Goal: Task Accomplishment & Management: Manage account settings

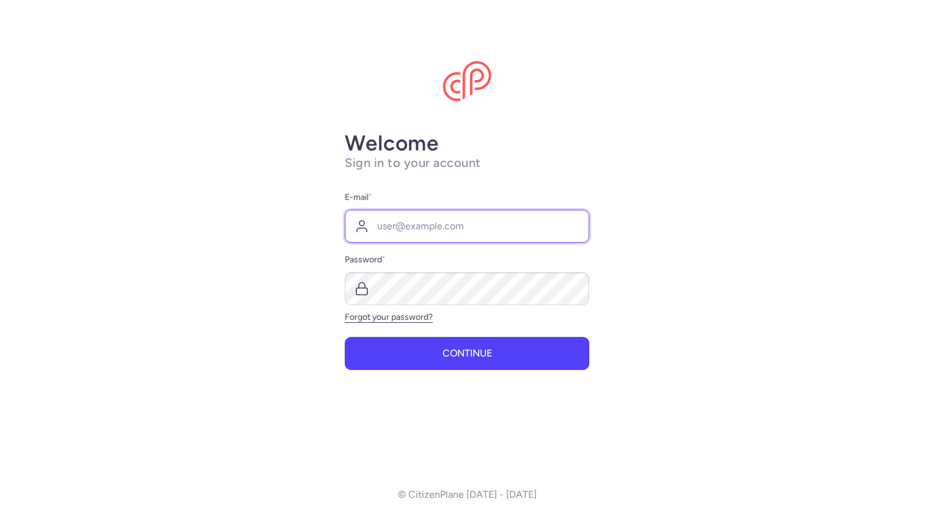
drag, startPoint x: 0, startPoint y: 0, endPoint x: 381, endPoint y: 224, distance: 442.6
click at [381, 224] on input "E-mail *" at bounding box center [467, 226] width 245 height 33
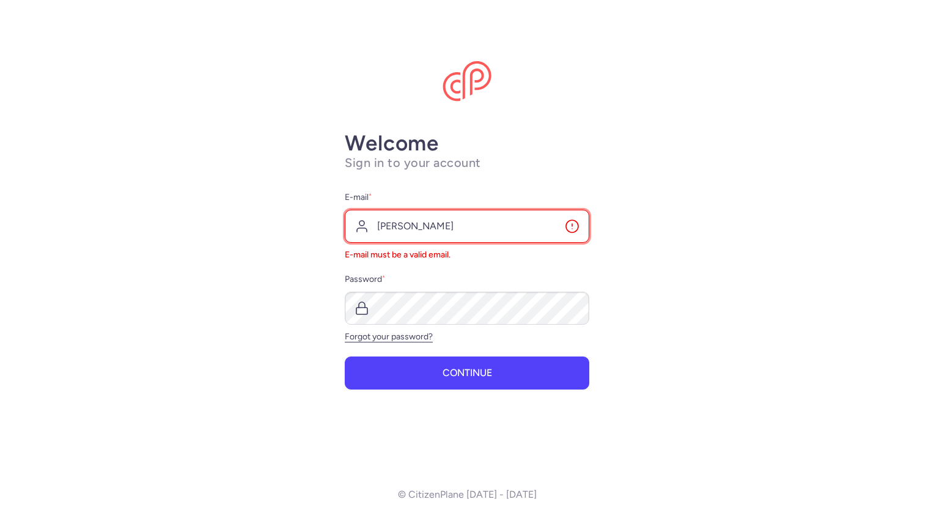
type input "[PERSON_NAME][EMAIL_ADDRESS][PERSON_NAME][DOMAIN_NAME]"
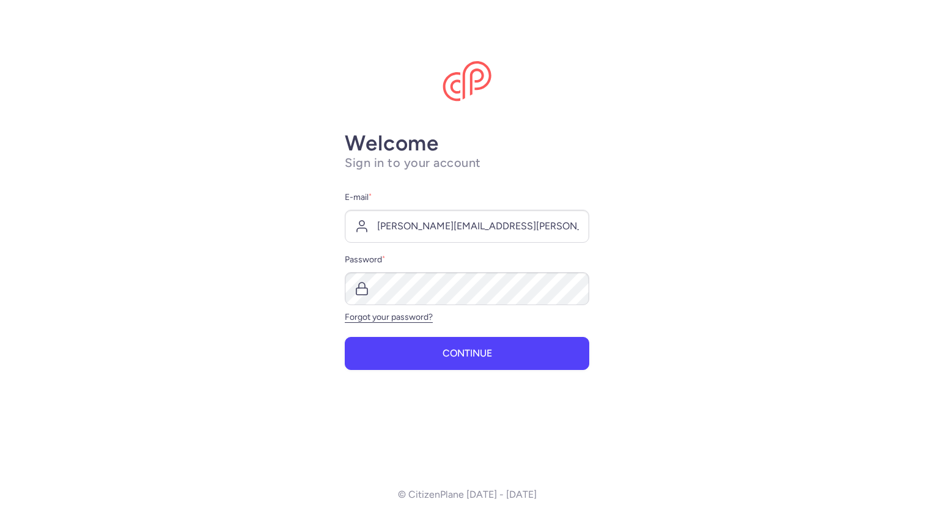
click at [643, 325] on main "Welcome Sign in to your account E-mail * [PERSON_NAME][EMAIL_ADDRESS][PERSON_NA…" at bounding box center [467, 255] width 934 height 510
click at [525, 344] on button "Continue" at bounding box center [467, 352] width 245 height 33
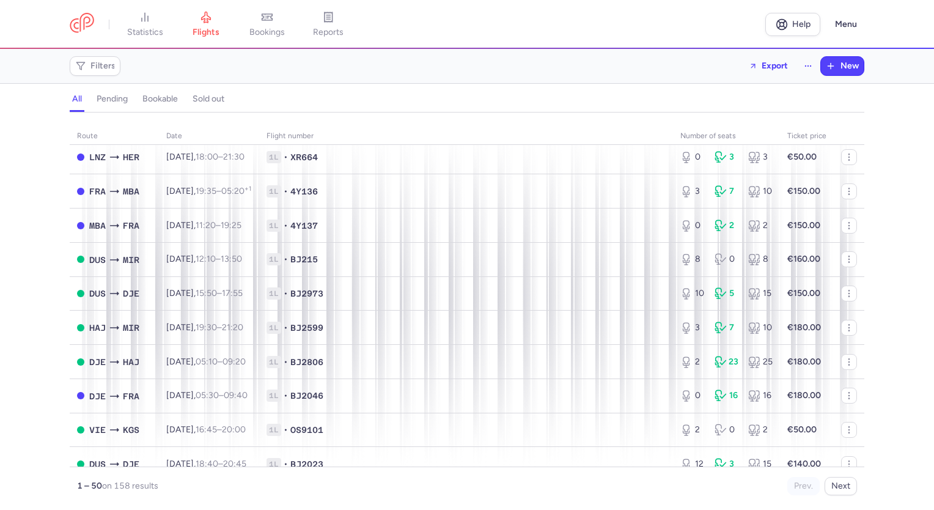
scroll to position [734, 0]
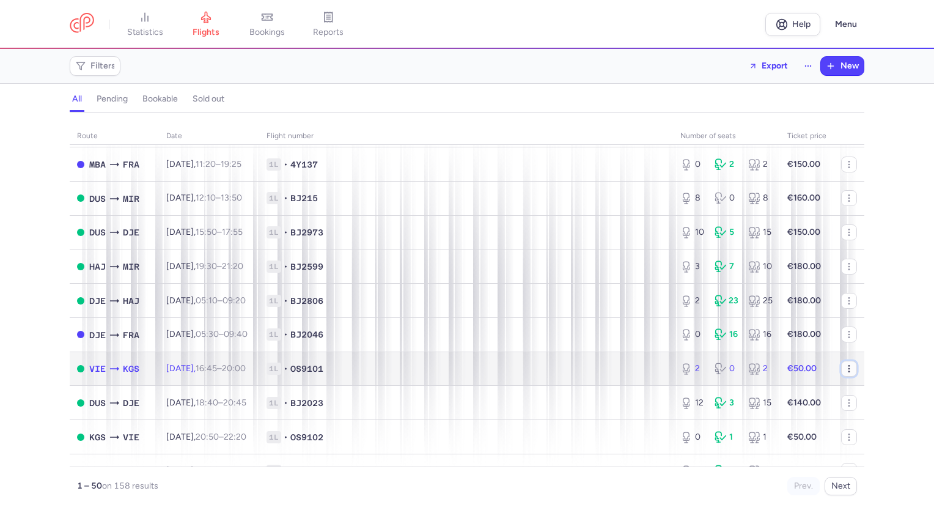
click at [844, 374] on icon "button" at bounding box center [849, 369] width 10 height 10
click at [704, 380] on div "2 0 2" at bounding box center [727, 369] width 102 height 22
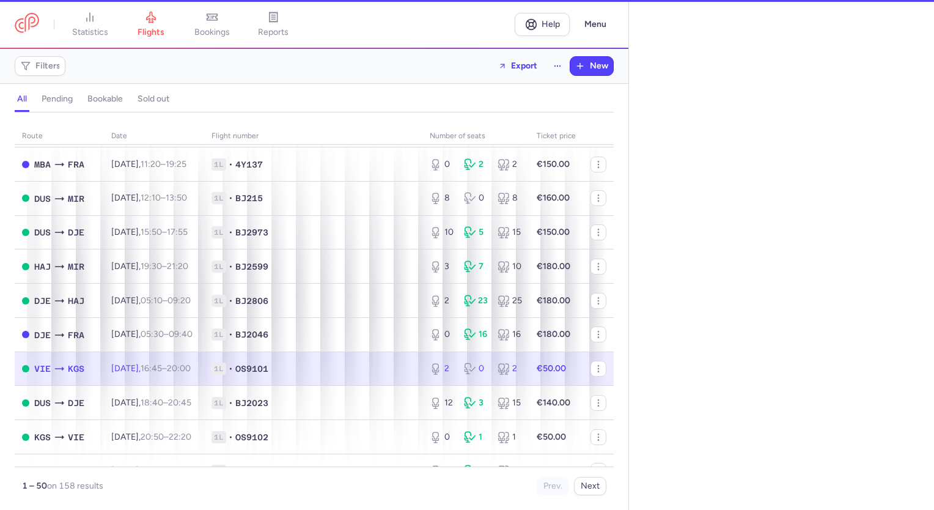
select select "days"
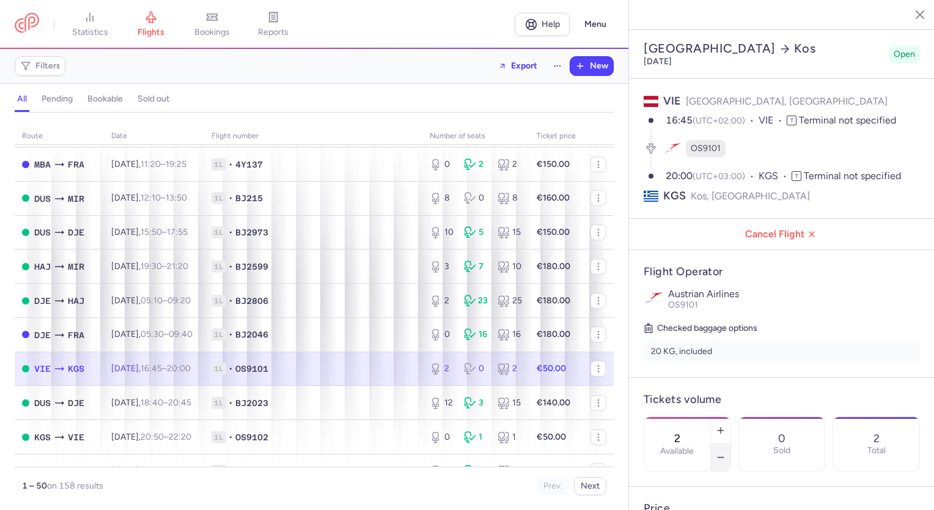
click at [723, 457] on line "button" at bounding box center [721, 457] width 6 height 0
type input "0"
click at [677, 485] on span "Save changes" at bounding box center [684, 486] width 61 height 11
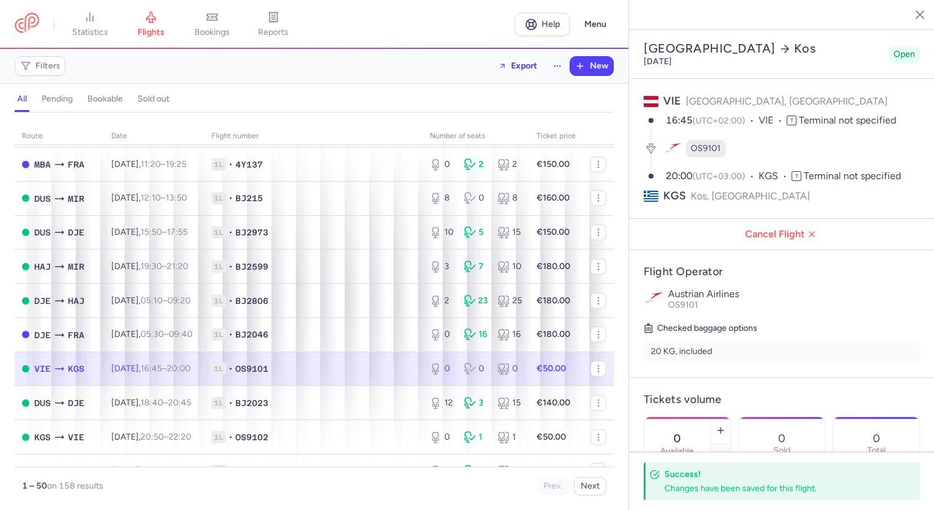
click at [913, 11] on line "button" at bounding box center [911, 14] width 6 height 6
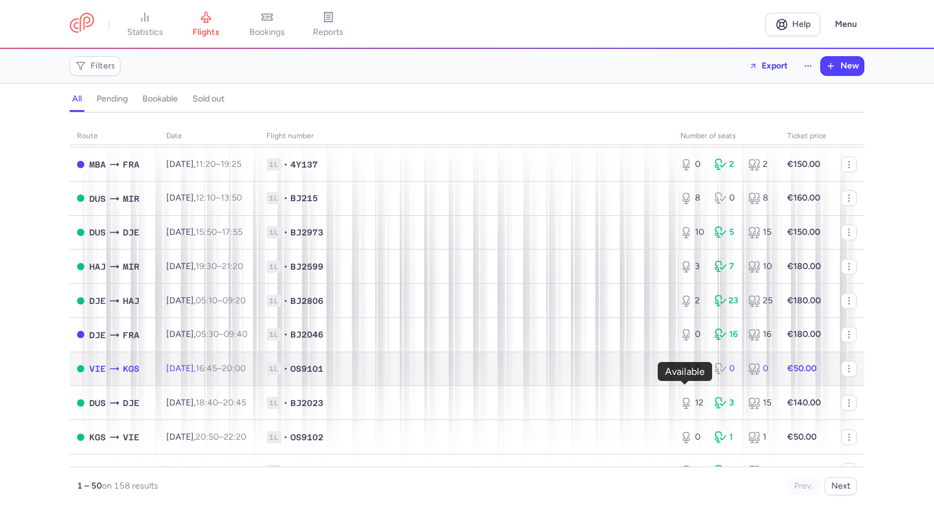
click at [692, 375] on div "0" at bounding box center [692, 369] width 24 height 12
select select "days"
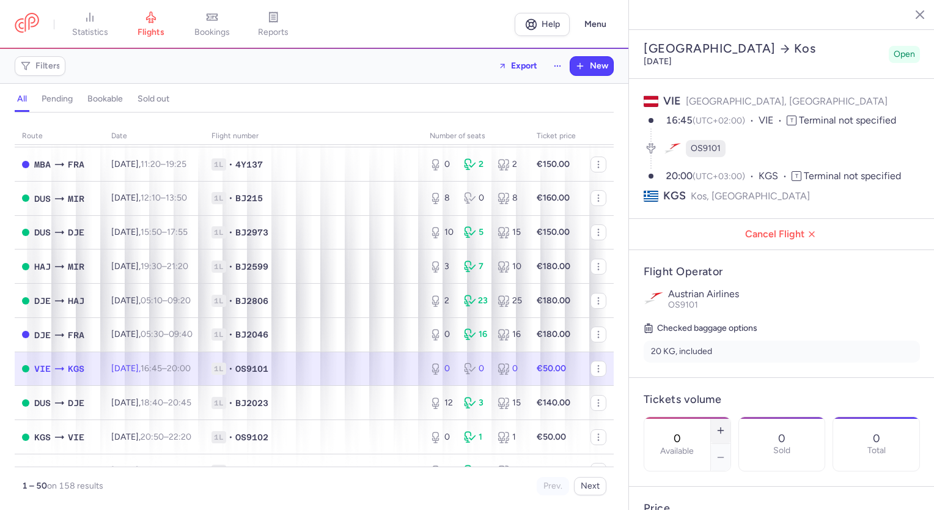
click at [726, 425] on icon "button" at bounding box center [721, 430] width 10 height 10
type input "2"
click at [691, 487] on span "Save changes" at bounding box center [684, 486] width 61 height 11
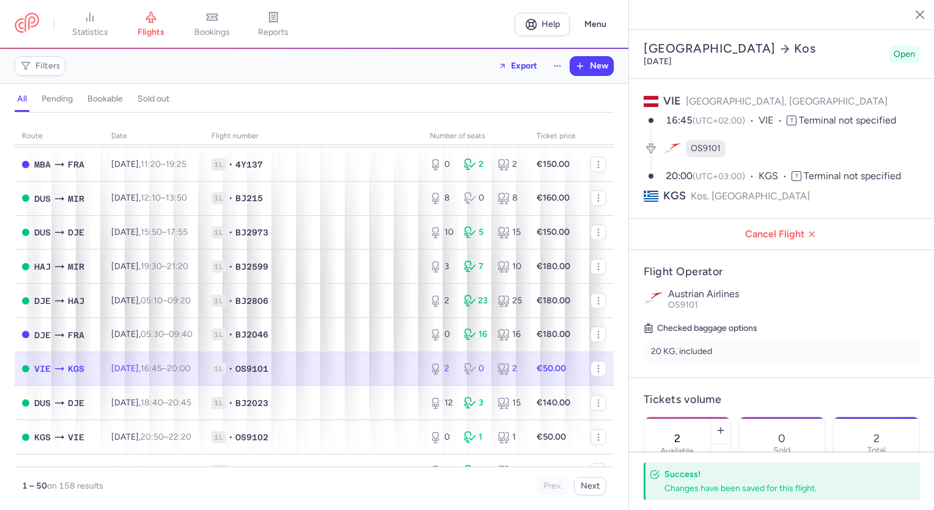
click at [910, 17] on icon "button" at bounding box center [911, 14] width 12 height 12
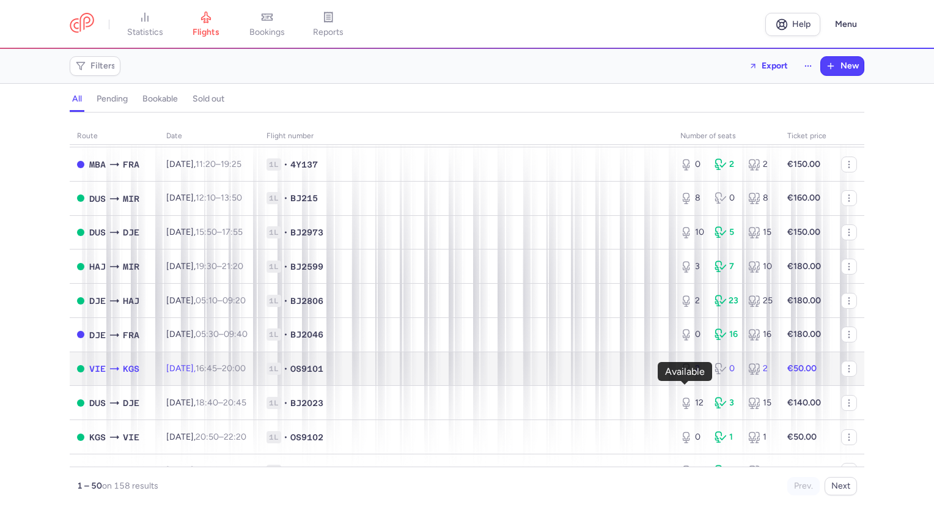
click at [680, 375] on icon at bounding box center [686, 369] width 12 height 12
select select "days"
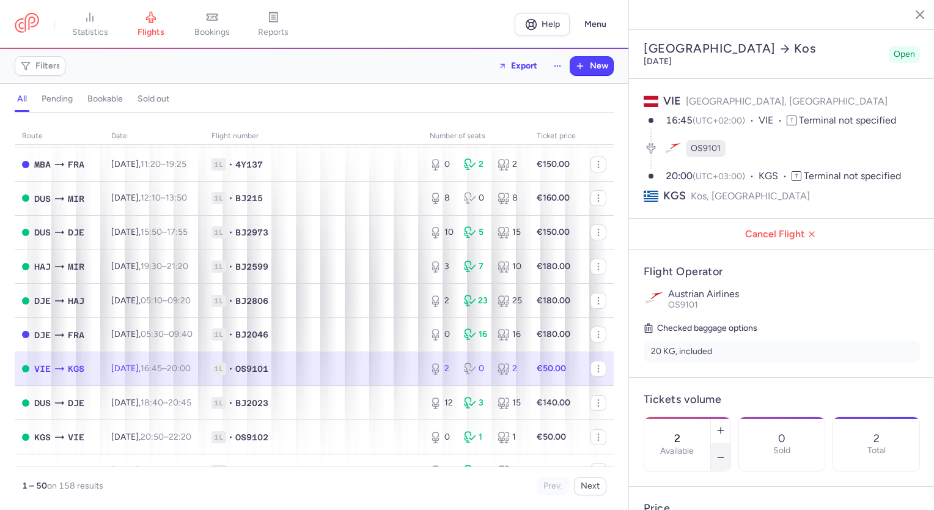
click at [726, 452] on icon "button" at bounding box center [721, 457] width 10 height 10
type input "0"
click at [683, 485] on span "Save changes" at bounding box center [684, 486] width 61 height 11
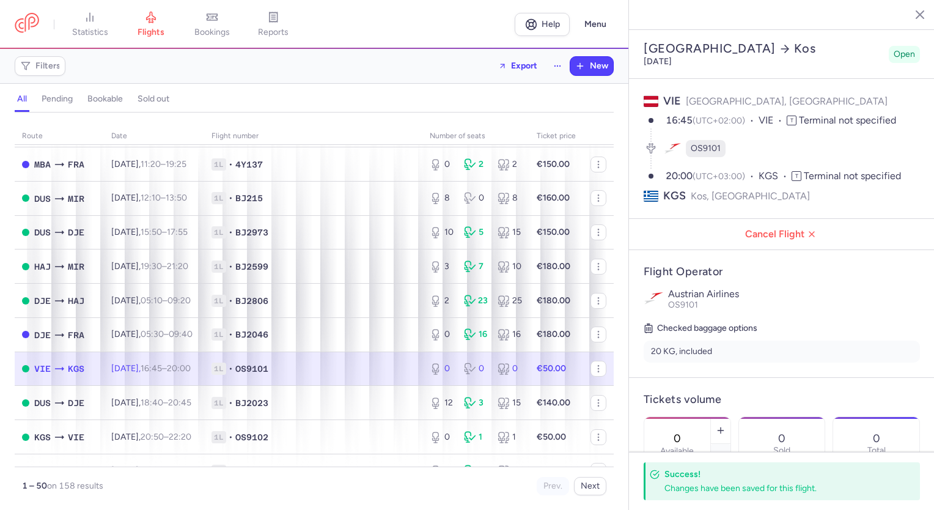
click at [912, 15] on line "button" at bounding box center [911, 14] width 6 height 6
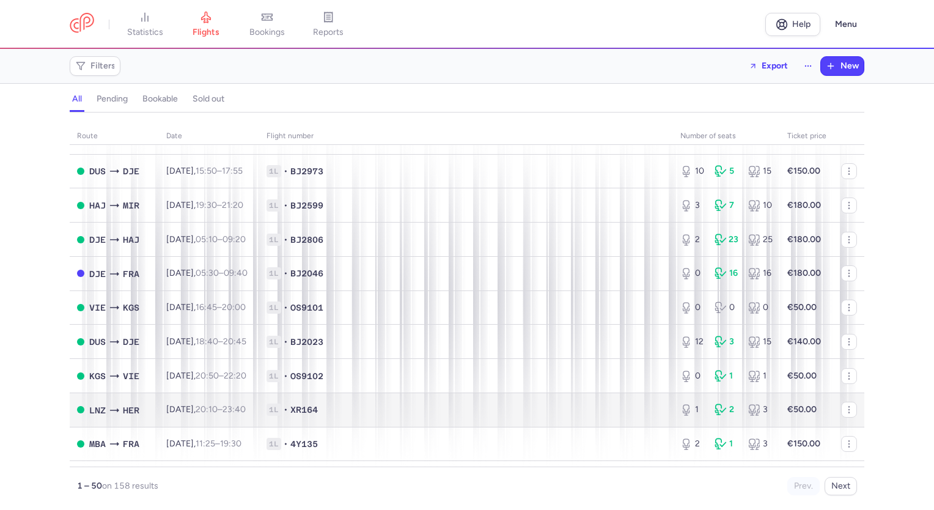
scroll to position [856, 0]
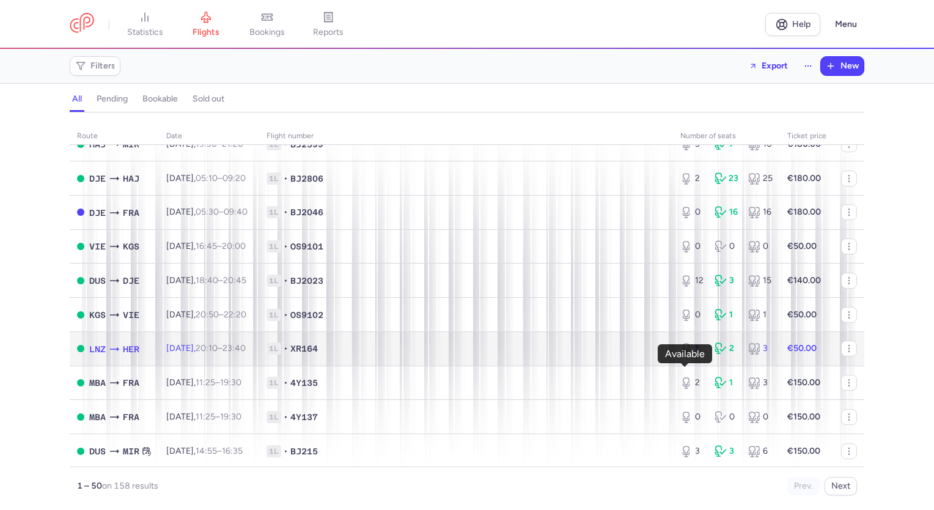
click at [695, 355] on div "1" at bounding box center [692, 348] width 24 height 12
select select "days"
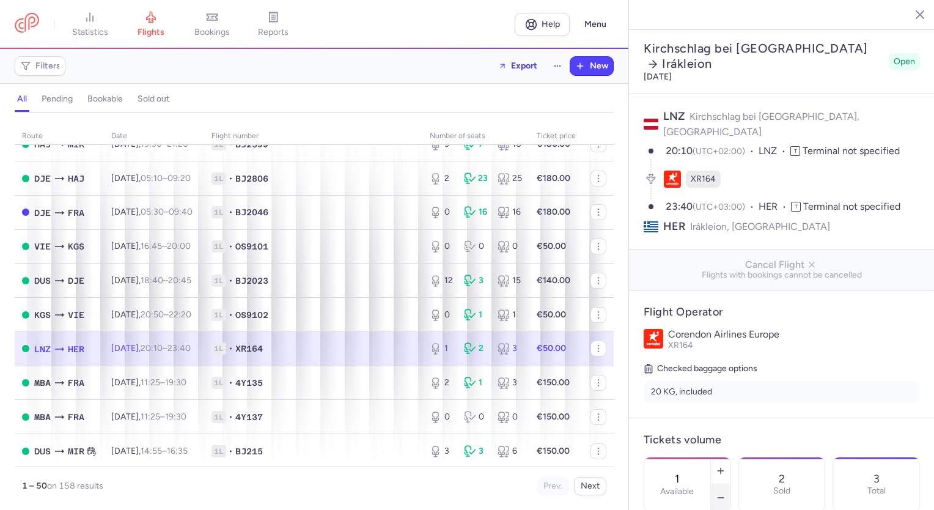
click at [723, 498] on line "button" at bounding box center [721, 498] width 6 height 0
type input "0"
click at [694, 485] on span "Save changes" at bounding box center [684, 486] width 61 height 11
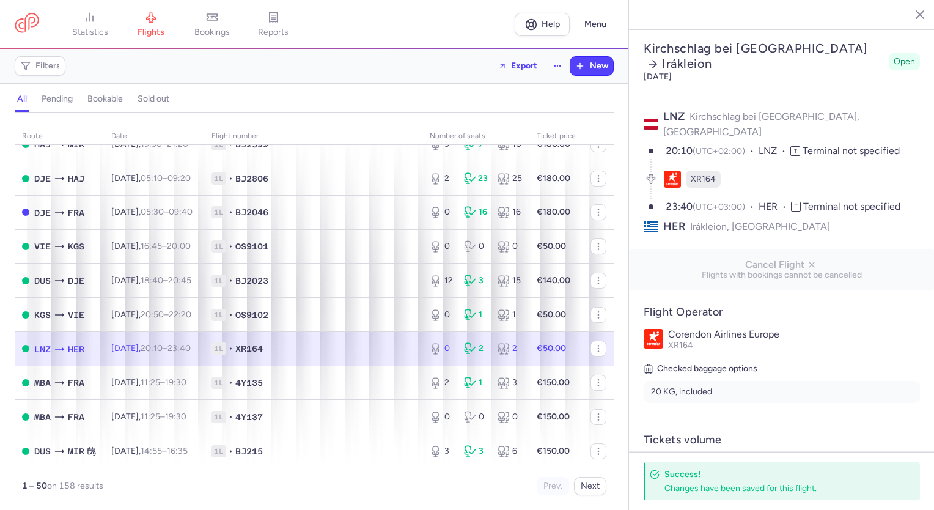
click at [915, 15] on icon "button" at bounding box center [911, 14] width 12 height 12
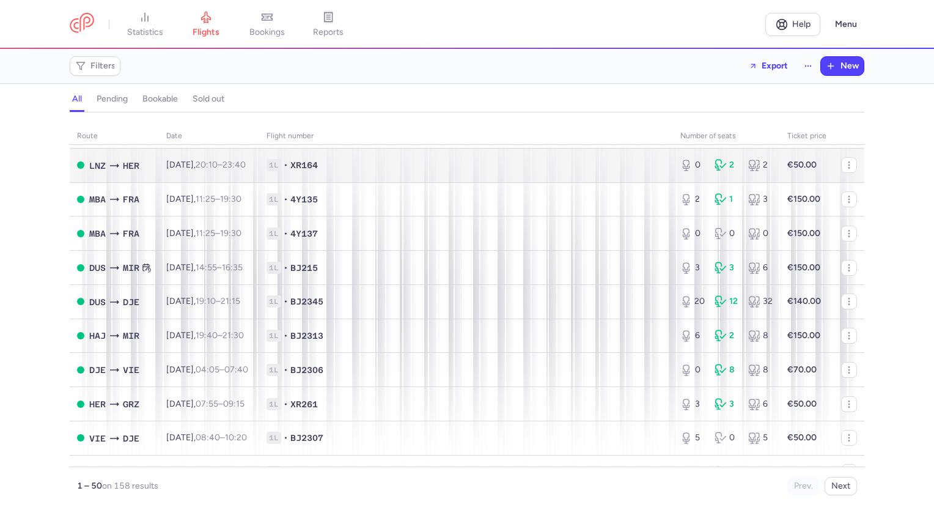
scroll to position [1100, 0]
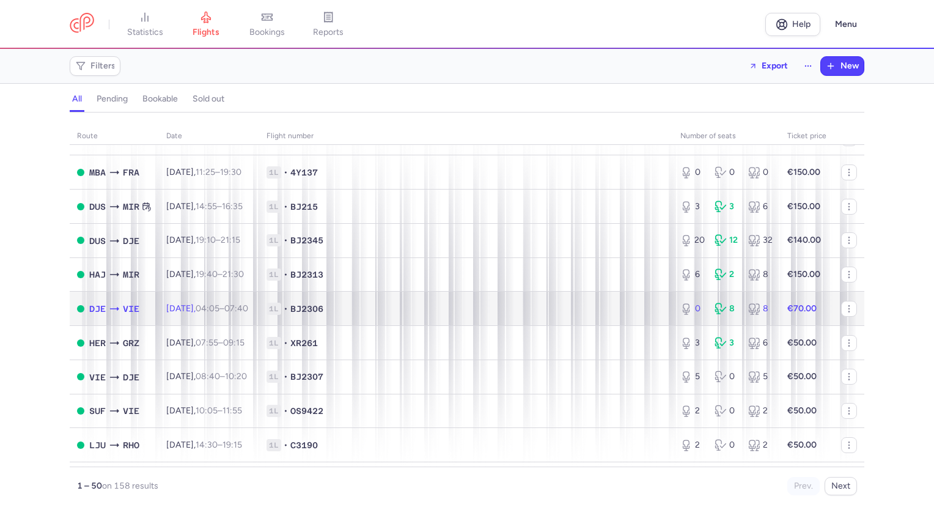
click at [715, 315] on icon at bounding box center [721, 309] width 12 height 12
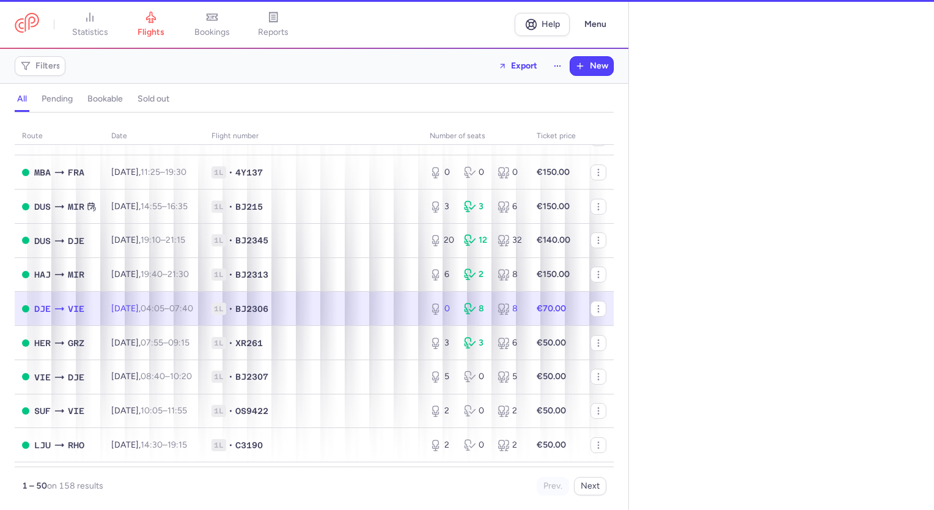
select select "days"
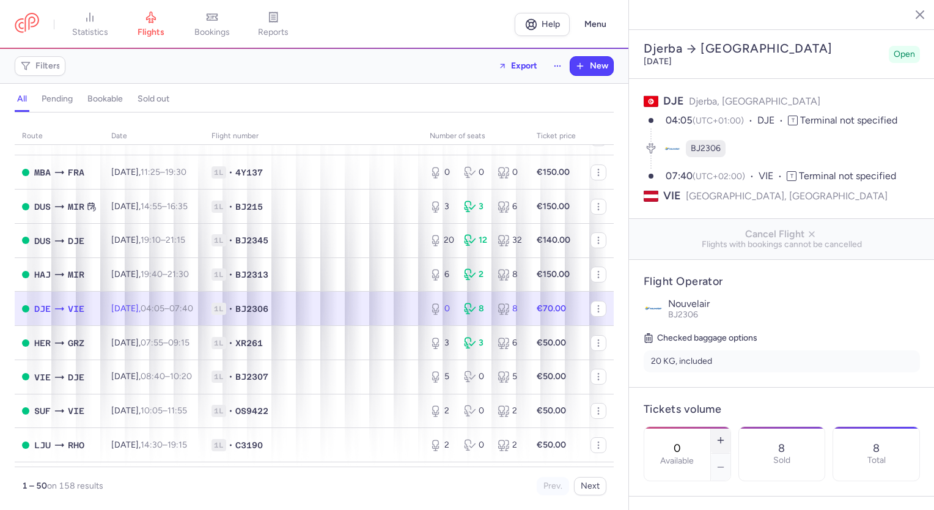
click at [726, 435] on icon "button" at bounding box center [721, 440] width 10 height 10
type input "2"
click at [677, 488] on span "Save changes" at bounding box center [684, 486] width 61 height 11
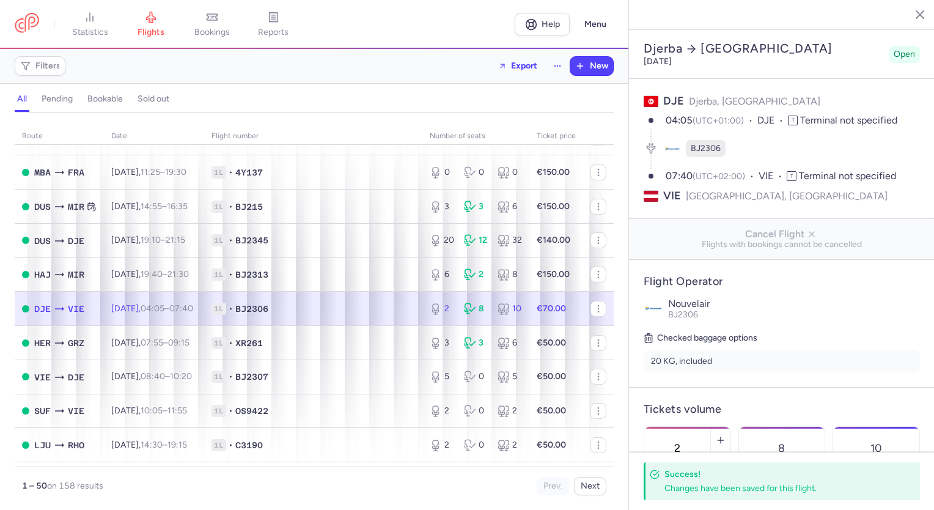
click at [915, 12] on icon "button" at bounding box center [911, 14] width 12 height 12
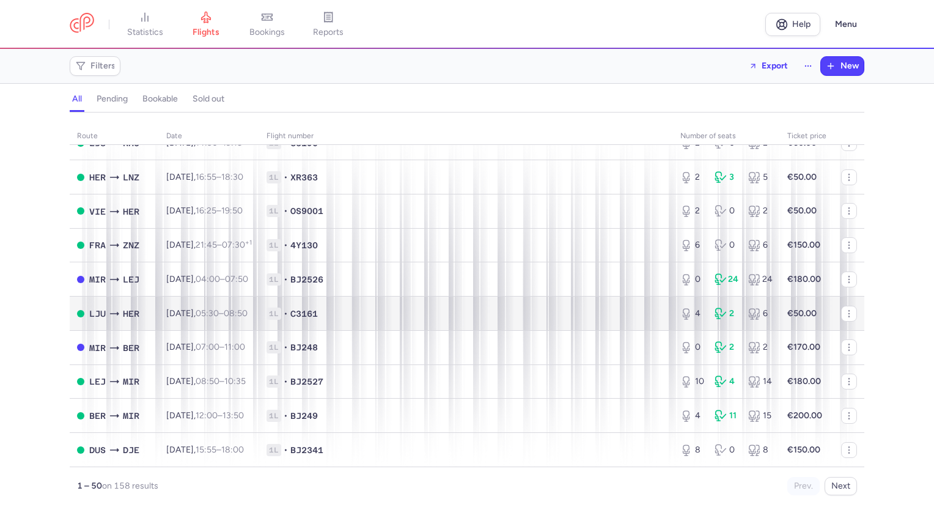
scroll to position [1441, 0]
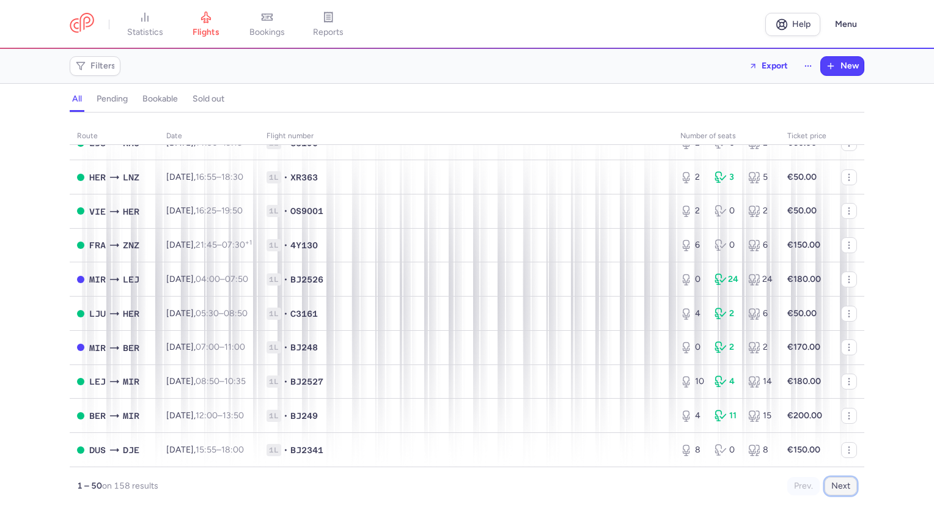
click at [845, 484] on button "Next" at bounding box center [841, 486] width 32 height 18
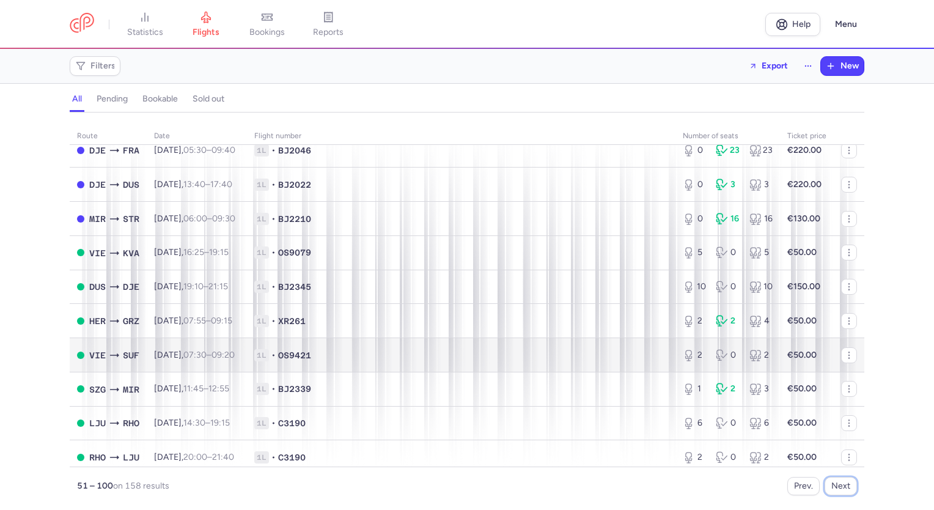
scroll to position [428, 0]
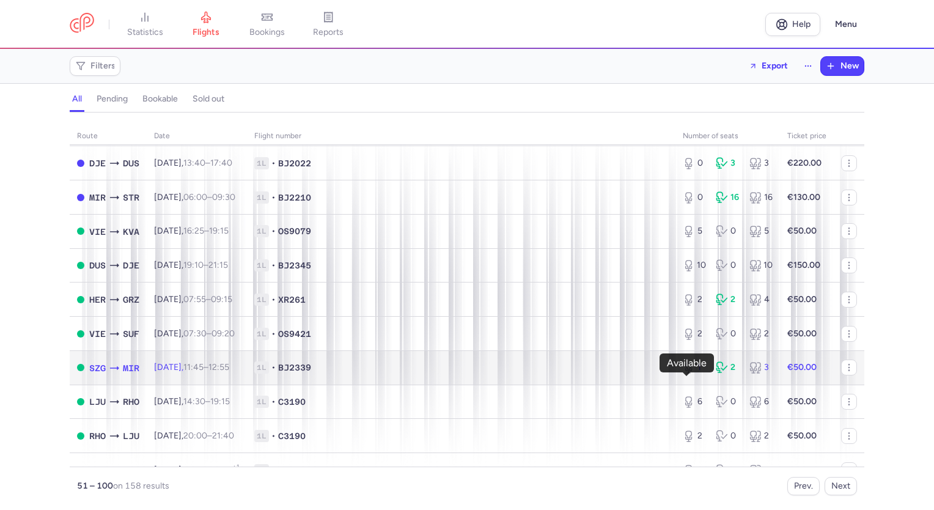
click at [687, 374] on icon at bounding box center [690, 367] width 15 height 12
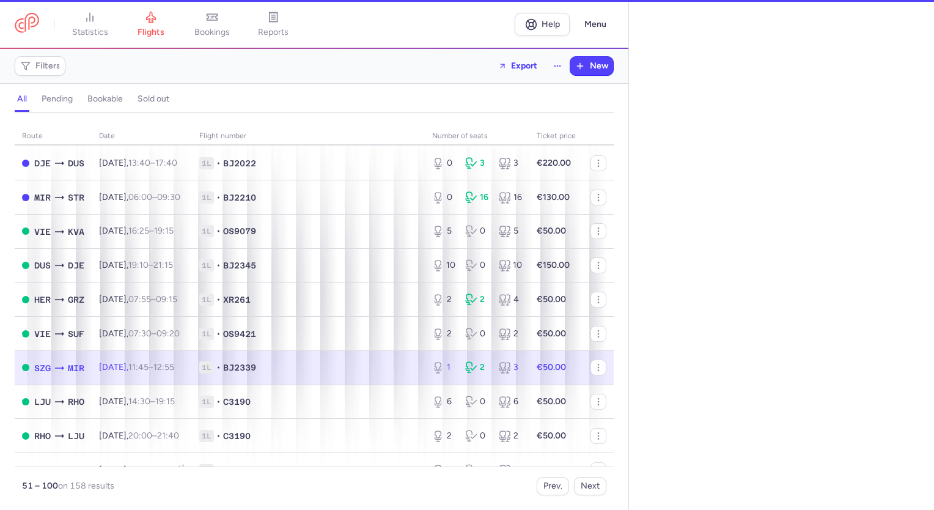
select select "days"
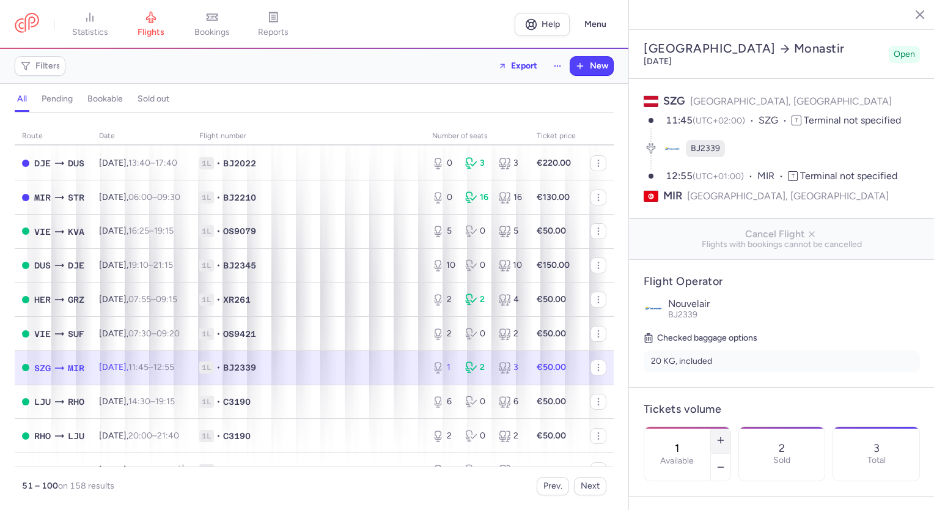
click at [726, 435] on icon "button" at bounding box center [721, 440] width 10 height 10
type input "2"
click at [690, 488] on span "Save changes" at bounding box center [684, 486] width 61 height 11
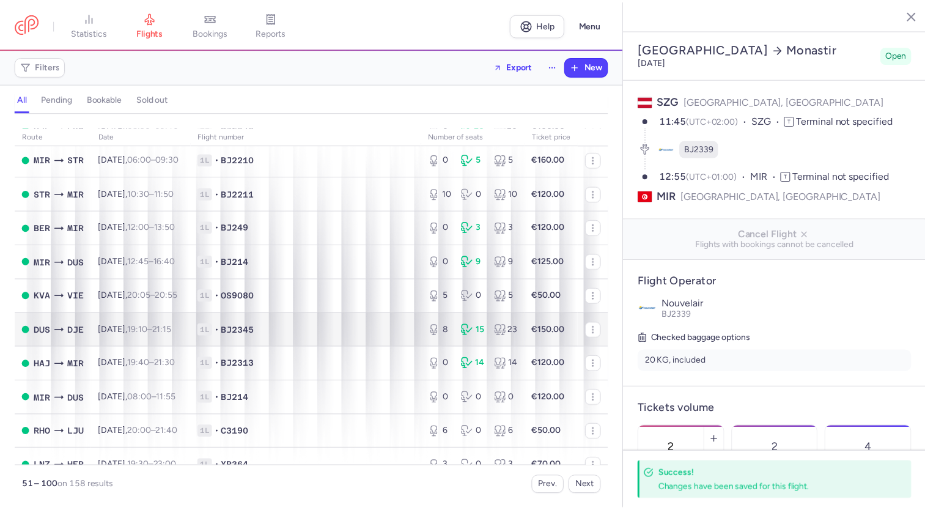
scroll to position [1461, 0]
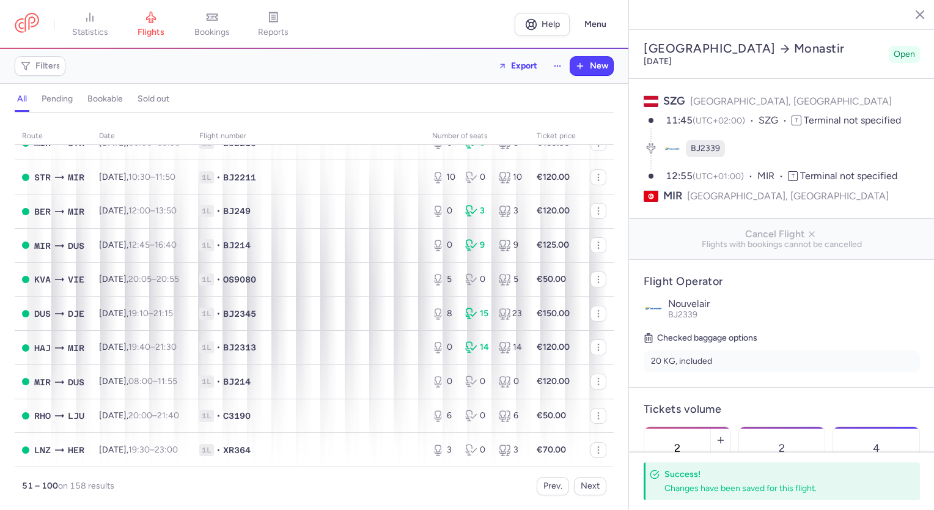
click at [915, 12] on icon "button" at bounding box center [911, 14] width 12 height 12
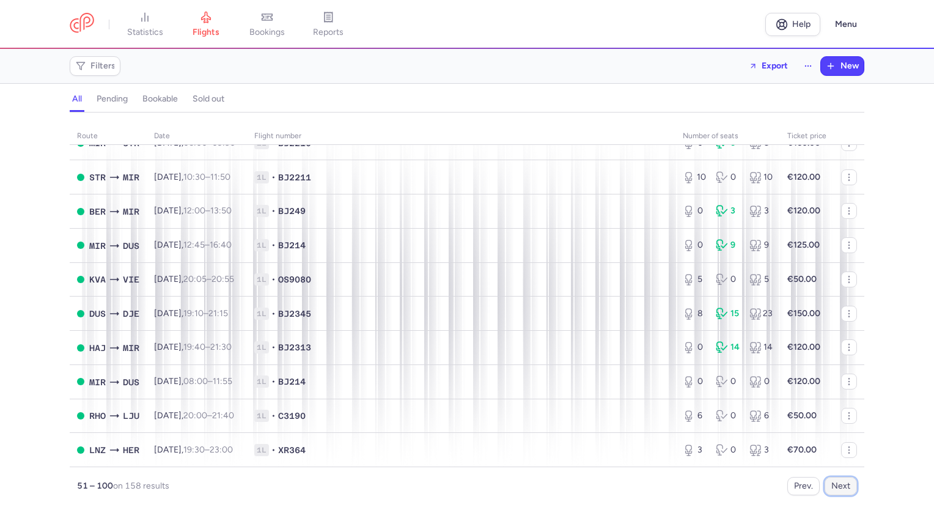
click at [835, 485] on button "Next" at bounding box center [841, 486] width 32 height 18
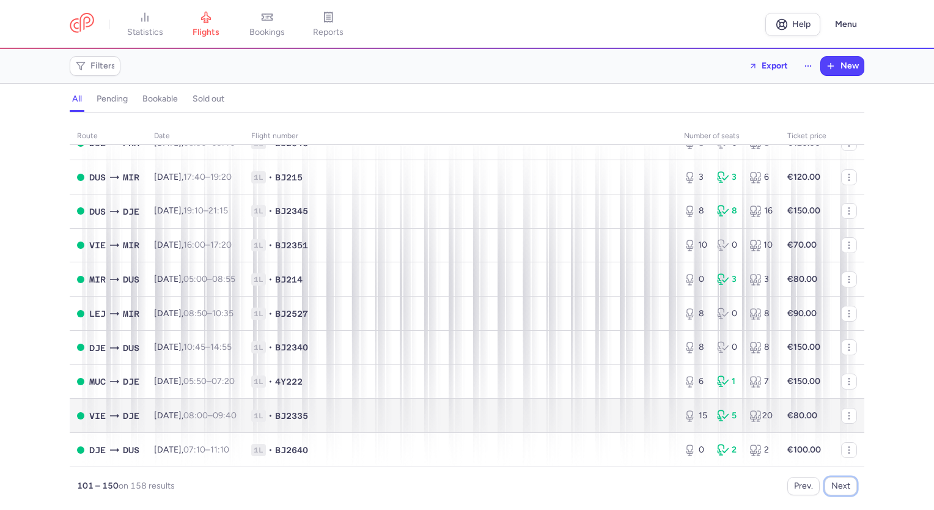
scroll to position [1441, 0]
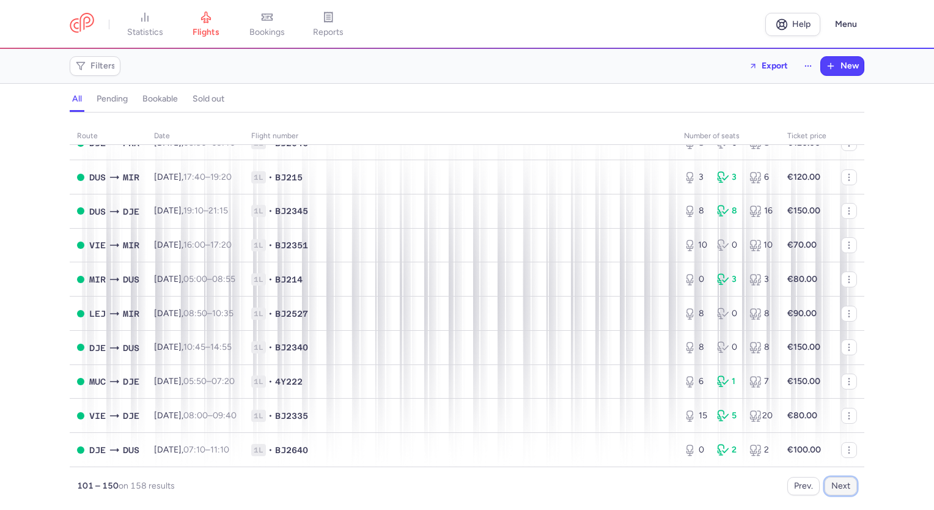
click at [841, 488] on button "Next" at bounding box center [841, 486] width 32 height 18
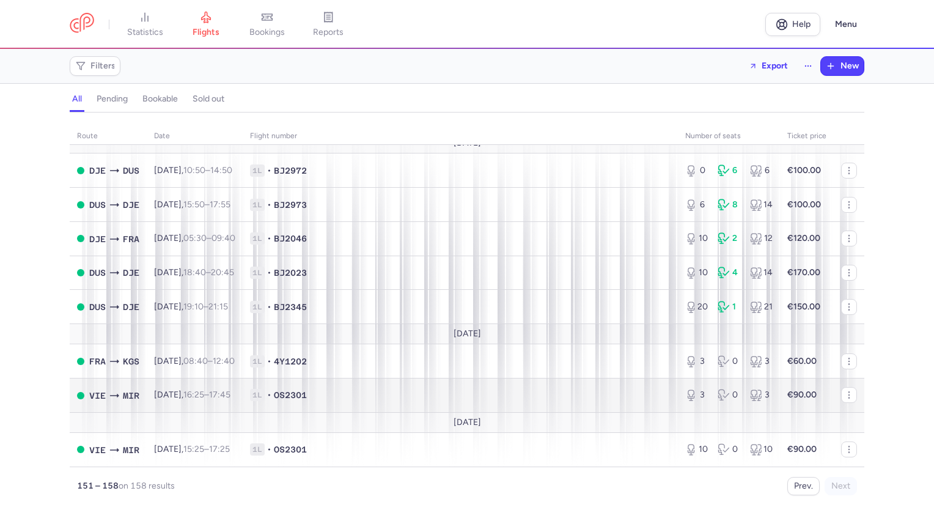
scroll to position [17, 0]
